Goal: Task Accomplishment & Management: Complete application form

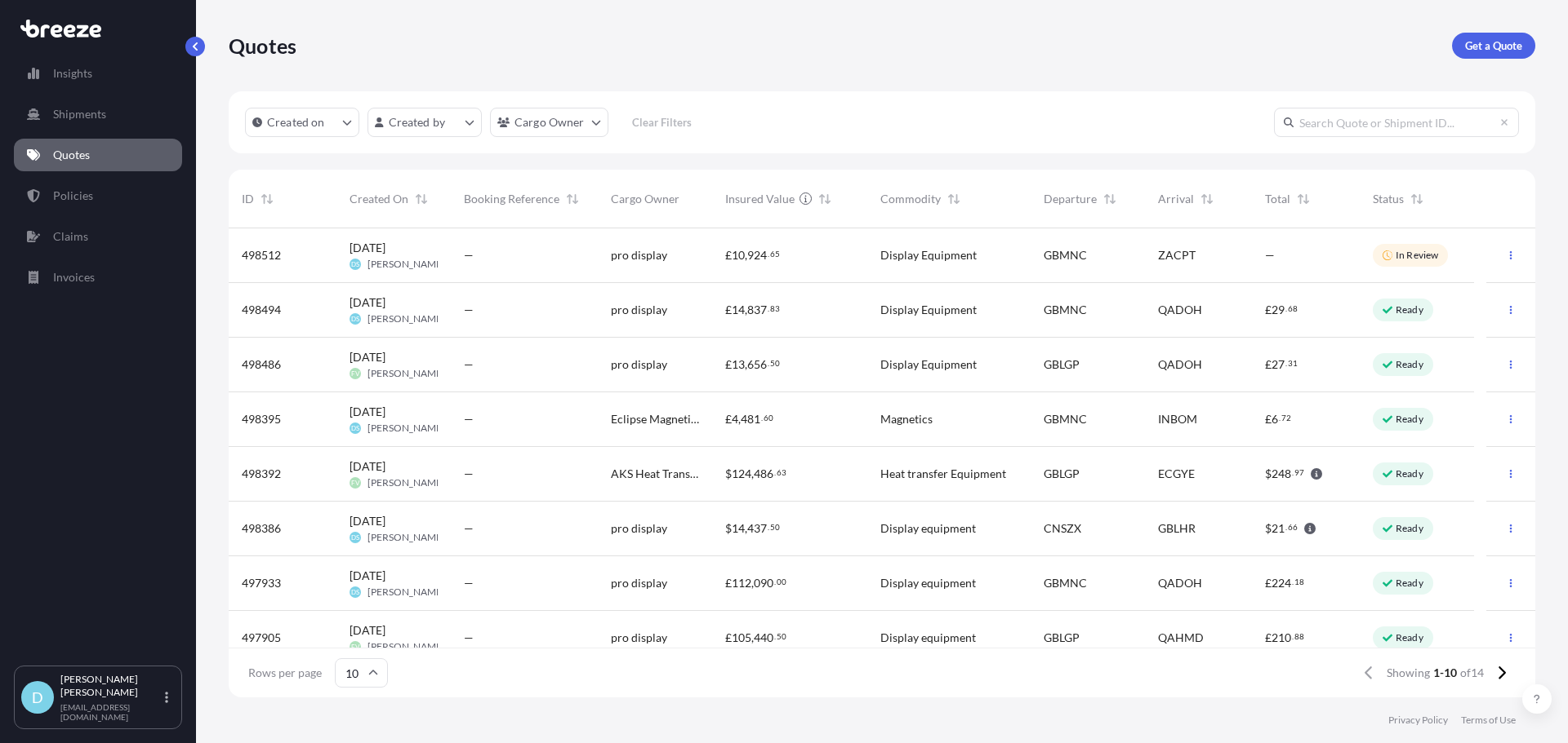
scroll to position [466, 1294]
click at [1504, 253] on button "button" at bounding box center [1511, 255] width 26 height 26
click at [1449, 286] on p "Duplicate quote" at bounding box center [1433, 288] width 82 height 17
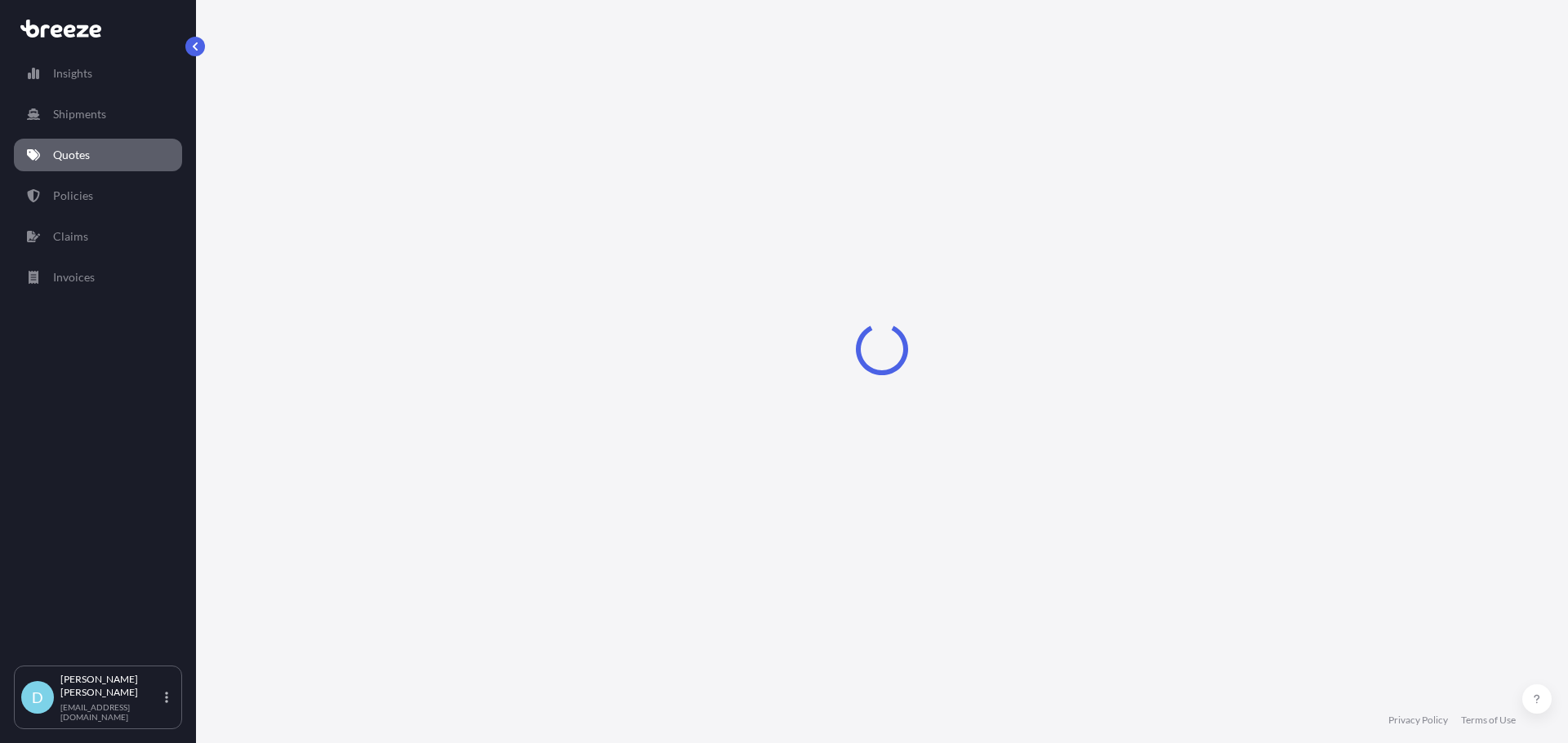
select select "Road"
select select "Air"
select select "Road"
select select "1"
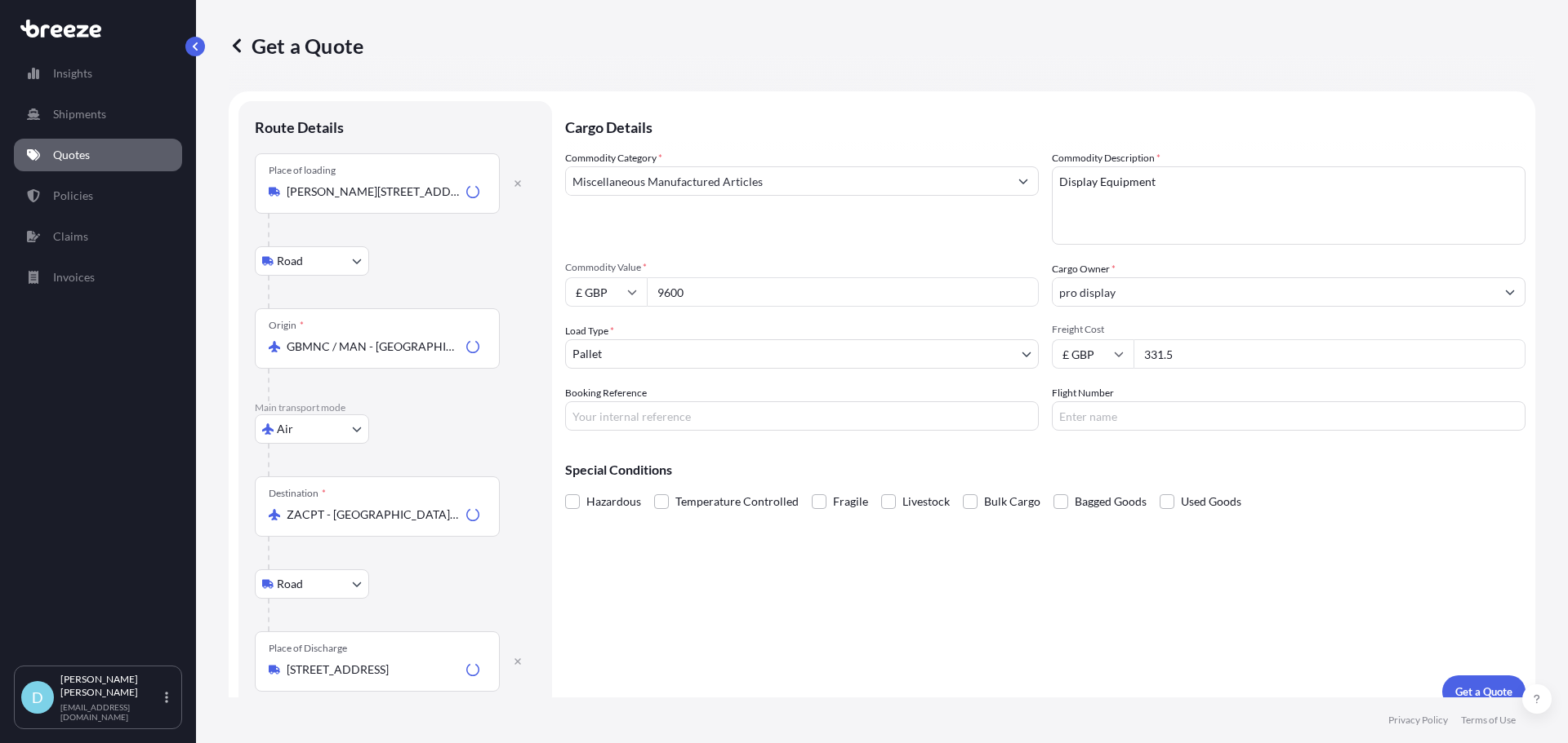
scroll to position [20, 0]
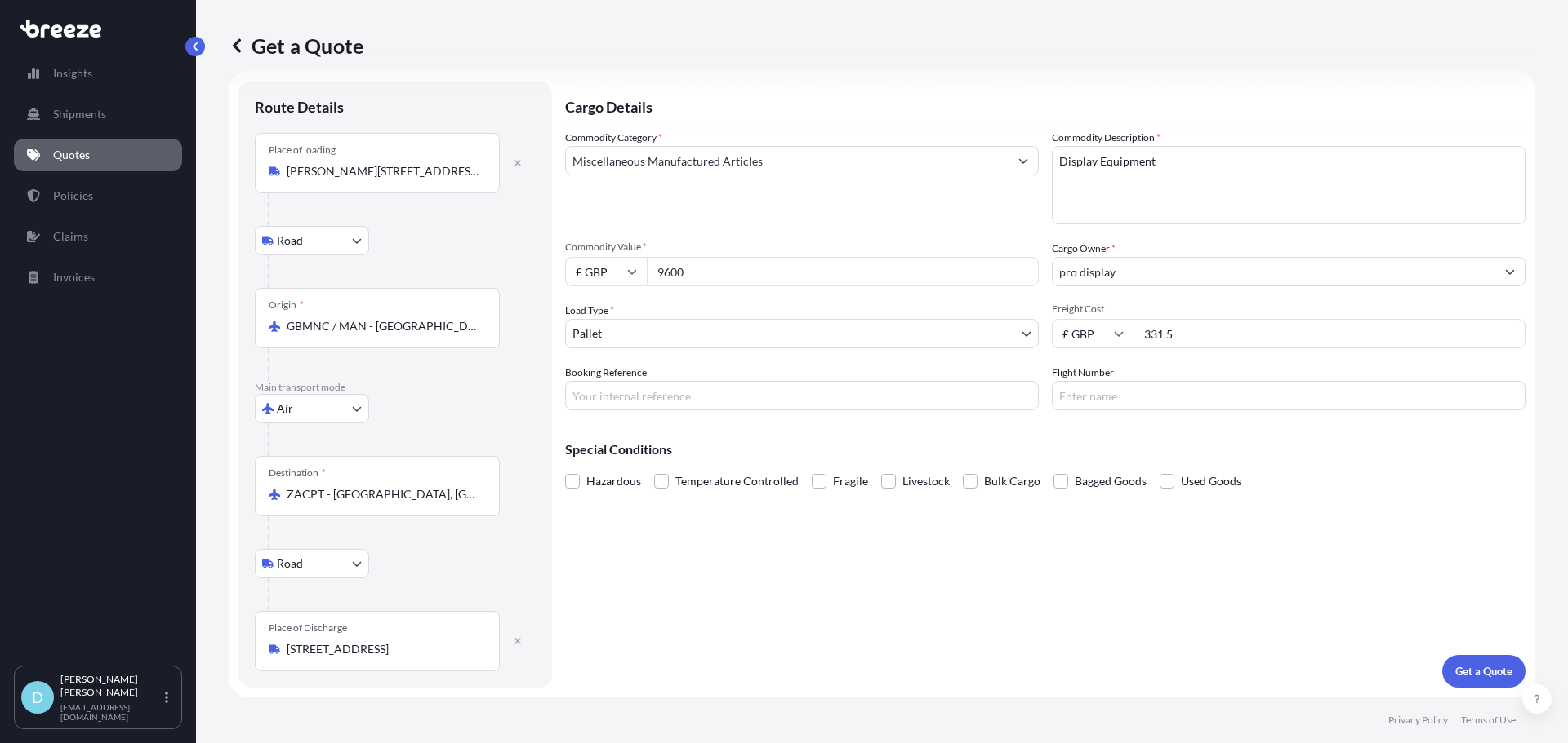
drag, startPoint x: 1235, startPoint y: 334, endPoint x: 1082, endPoint y: 337, distance: 153.0
click at [1082, 337] on div "£ GBP 331.5" at bounding box center [1289, 334] width 474 height 29
type input "1750"
drag, startPoint x: 731, startPoint y: 270, endPoint x: 544, endPoint y: 263, distance: 187.1
click at [544, 263] on form "Route Details Place of loading [GEOGRAPHIC_DATA] Rail Origin * GBMNC / MAN - [G…" at bounding box center [882, 384] width 1306 height 627
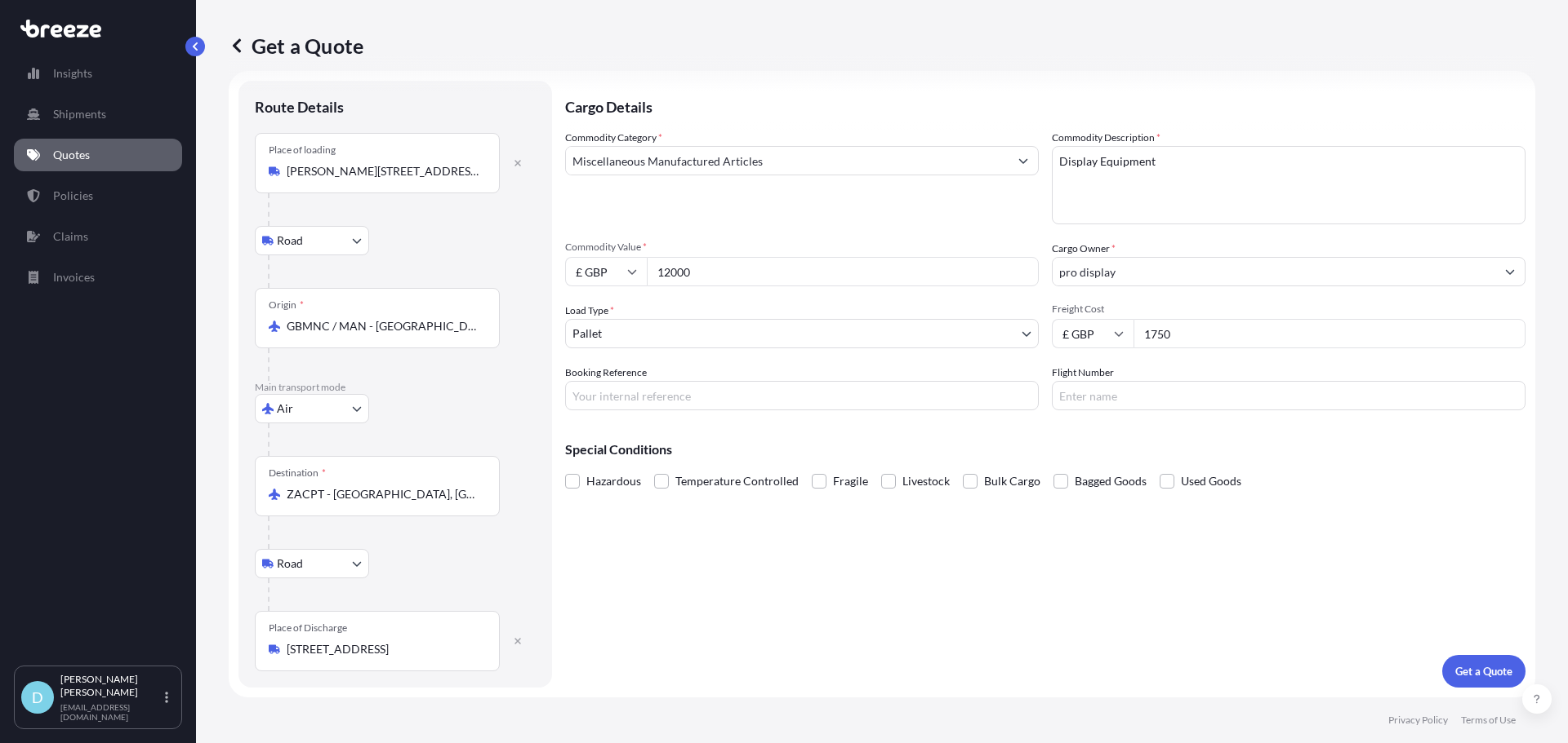
type input "12000"
click at [1017, 556] on div "Cargo Details Commodity Category * Miscellaneous Manufactured Articles Commodit…" at bounding box center [1045, 384] width 960 height 607
click at [1457, 666] on p "Get a Quote" at bounding box center [1484, 672] width 57 height 17
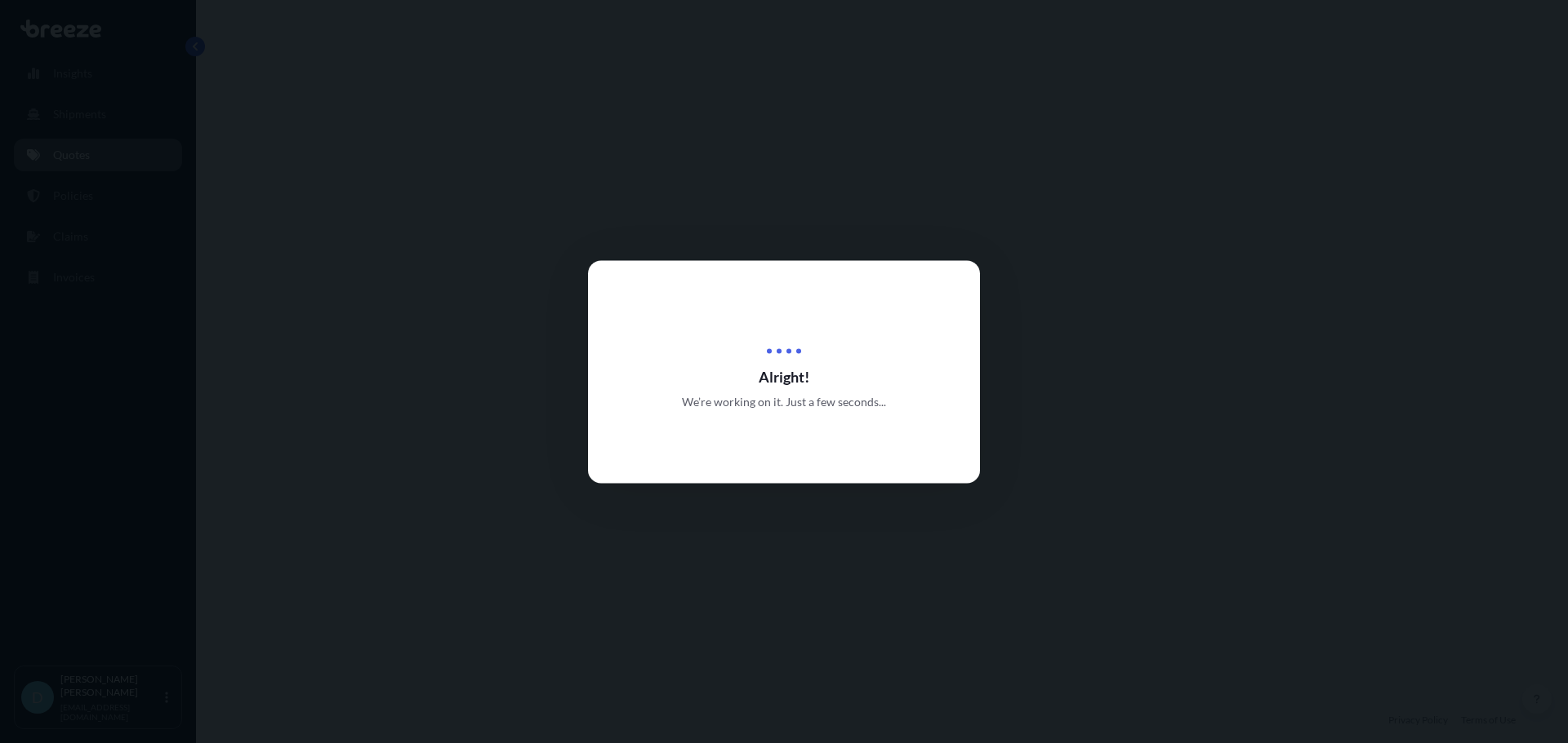
select select "Road"
select select "Air"
select select "Road"
select select "1"
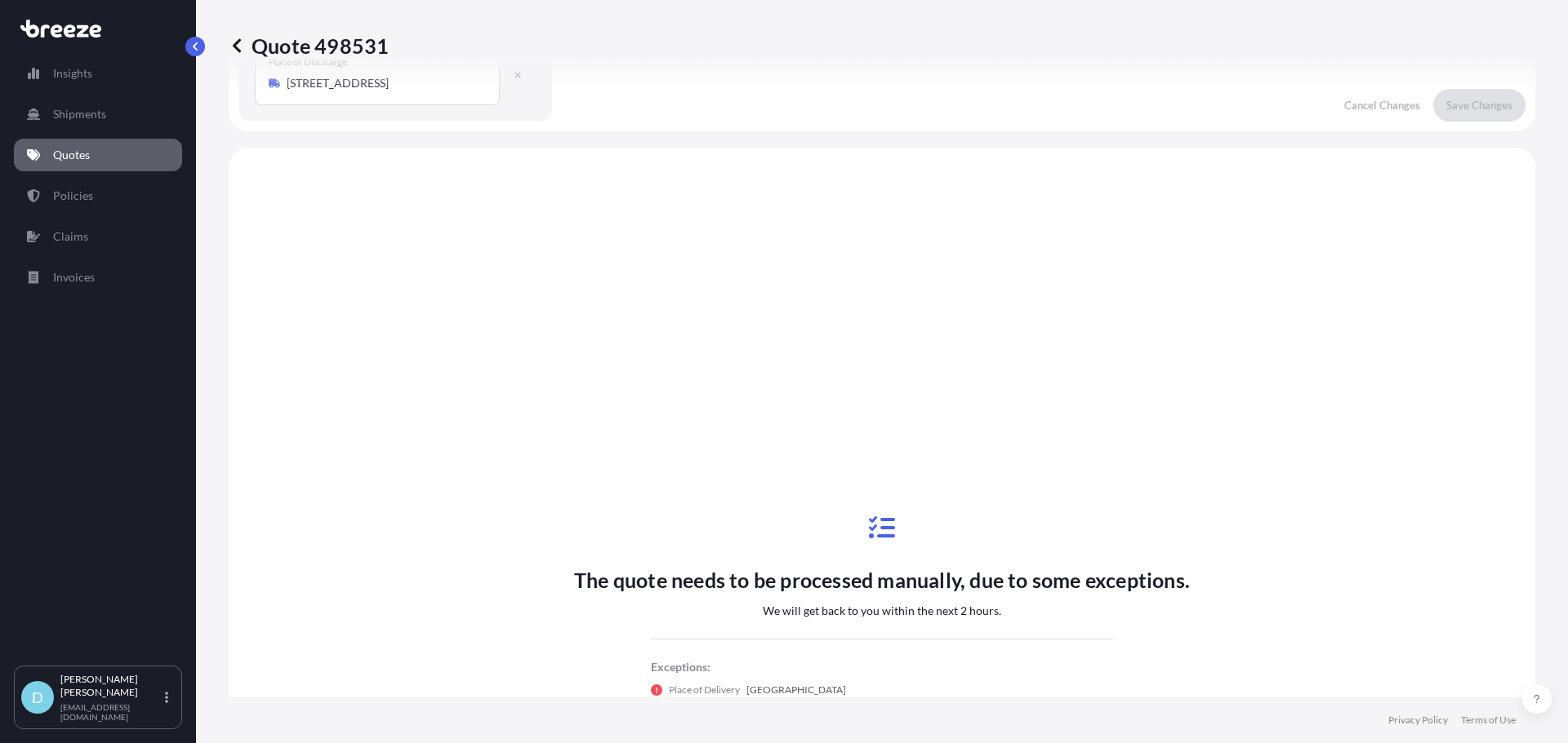
scroll to position [653, 0]
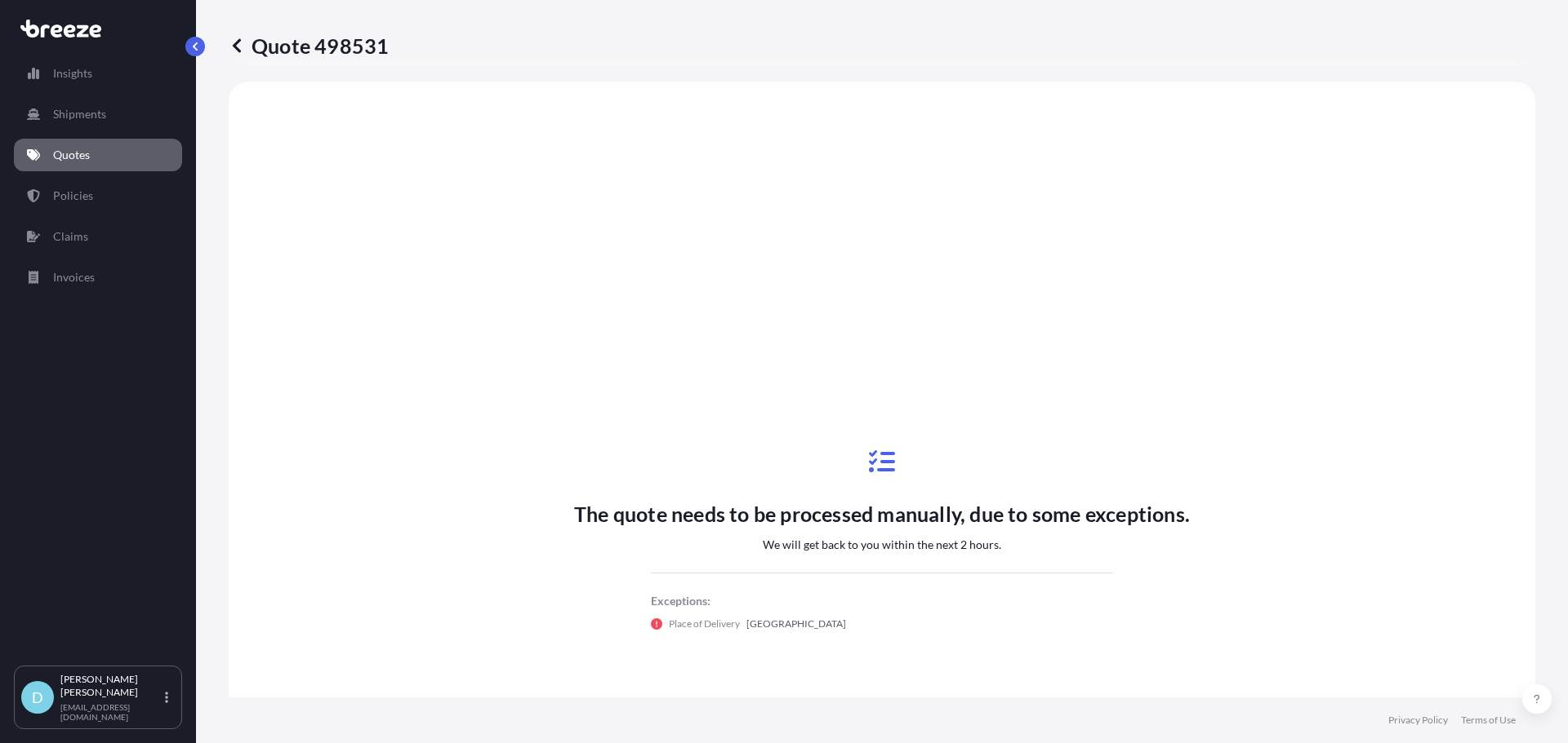
click at [78, 154] on p "Quotes" at bounding box center [72, 156] width 37 height 17
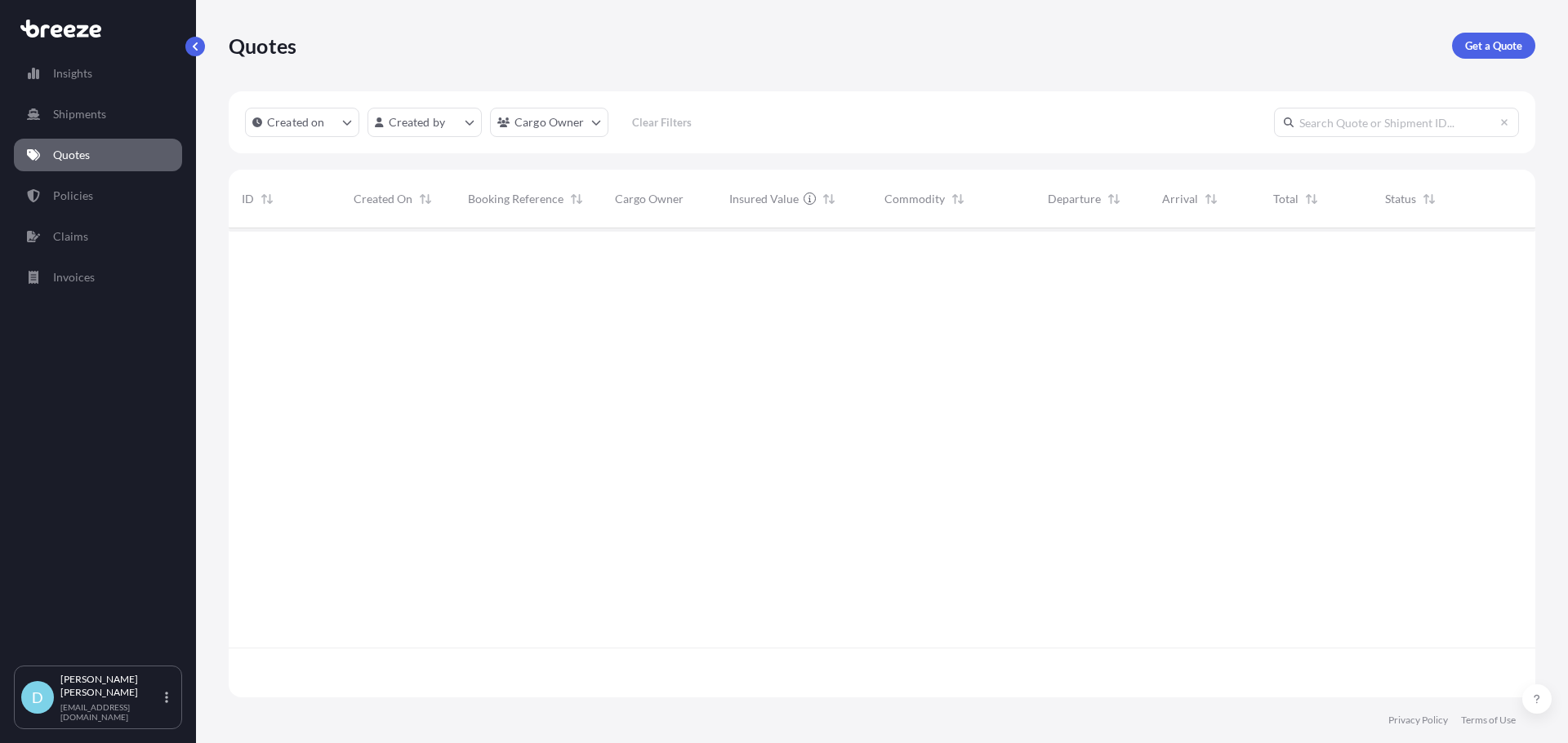
scroll to position [466, 1294]
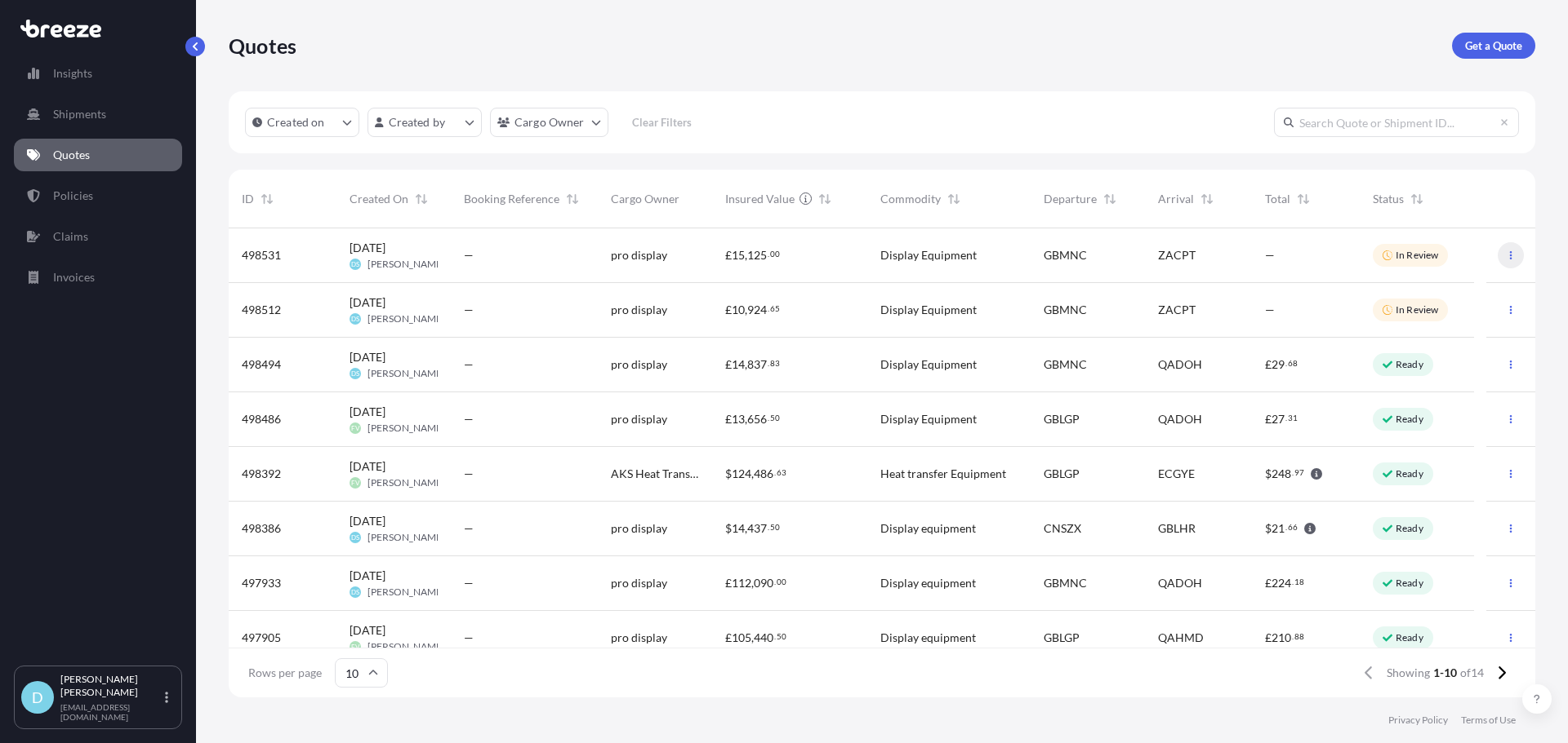
click at [1505, 254] on icon "button" at bounding box center [1510, 255] width 10 height 10
